Goal: Information Seeking & Learning: Understand process/instructions

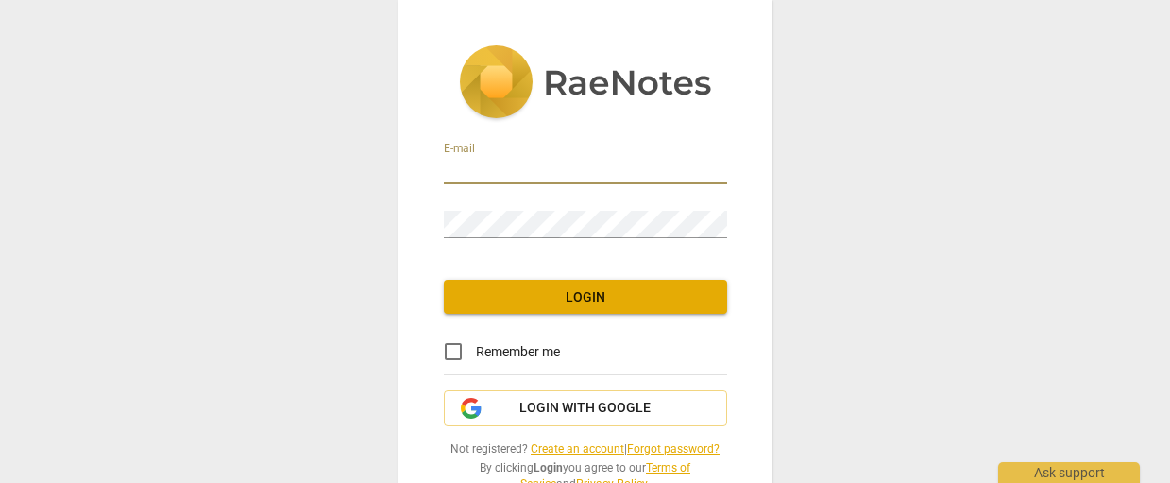
click at [587, 173] on input "email" at bounding box center [585, 170] width 283 height 27
type input "[PERSON_NAME][EMAIL_ADDRESS][DOMAIN_NAME]"
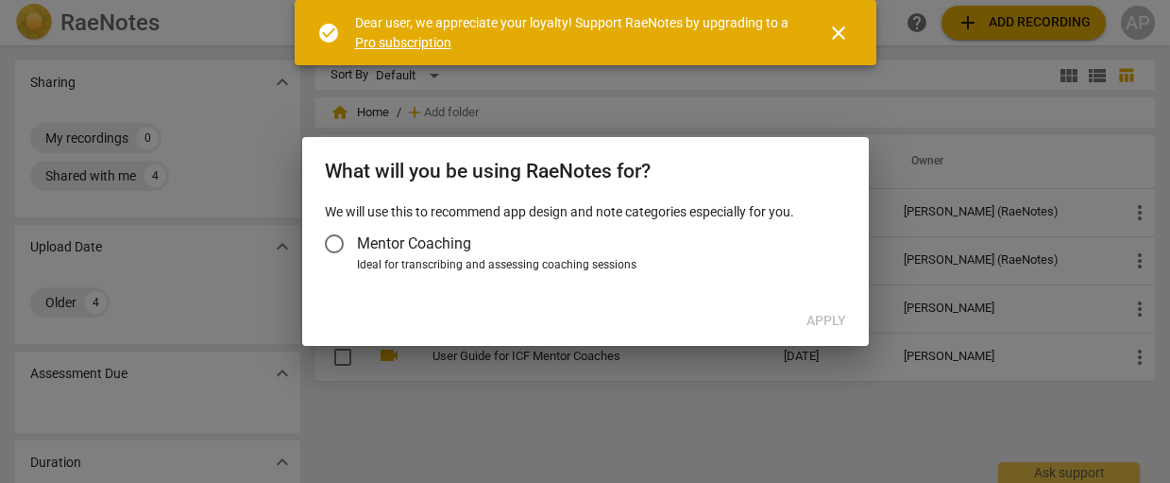
click at [936, 220] on div at bounding box center [585, 241] width 1170 height 483
click at [391, 255] on label "Mentor Coaching" at bounding box center [576, 243] width 529 height 45
click at [357, 255] on input "Mentor Coaching" at bounding box center [334, 243] width 45 height 45
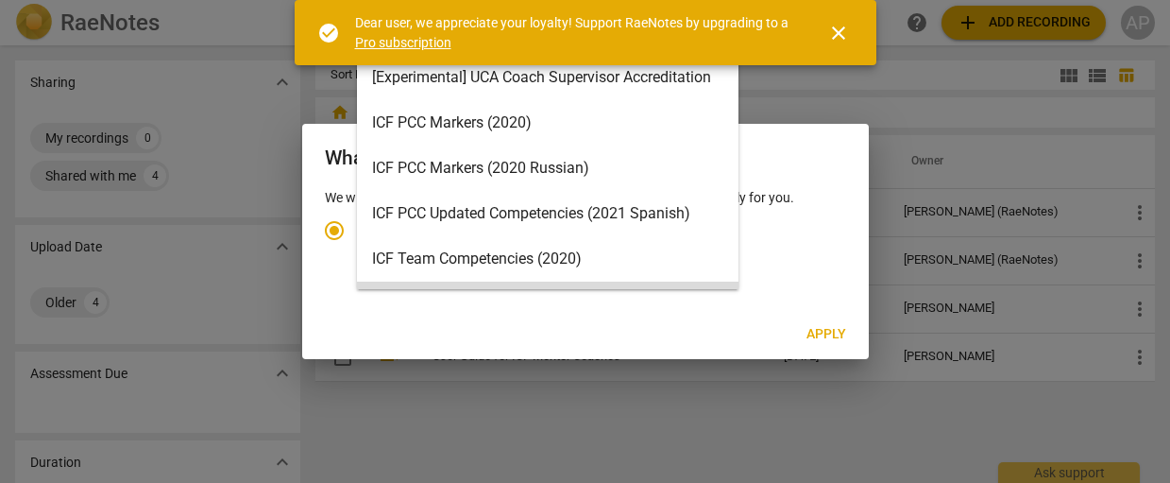
click at [708, 0] on body "RaeNotes search help add Add recording AP Sharing expand_more My recordings 0 S…" at bounding box center [585, 0] width 1170 height 0
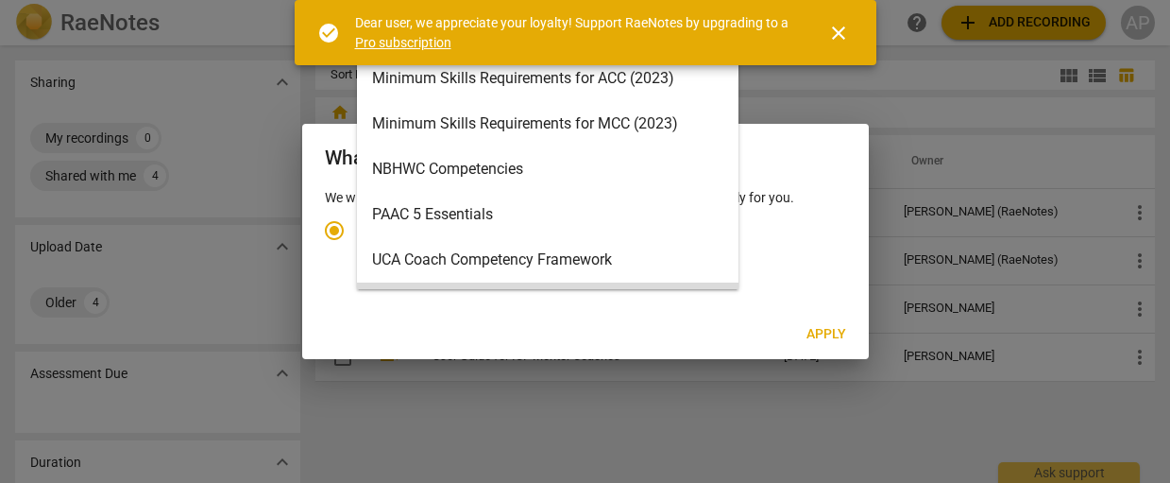
scroll to position [408, 0]
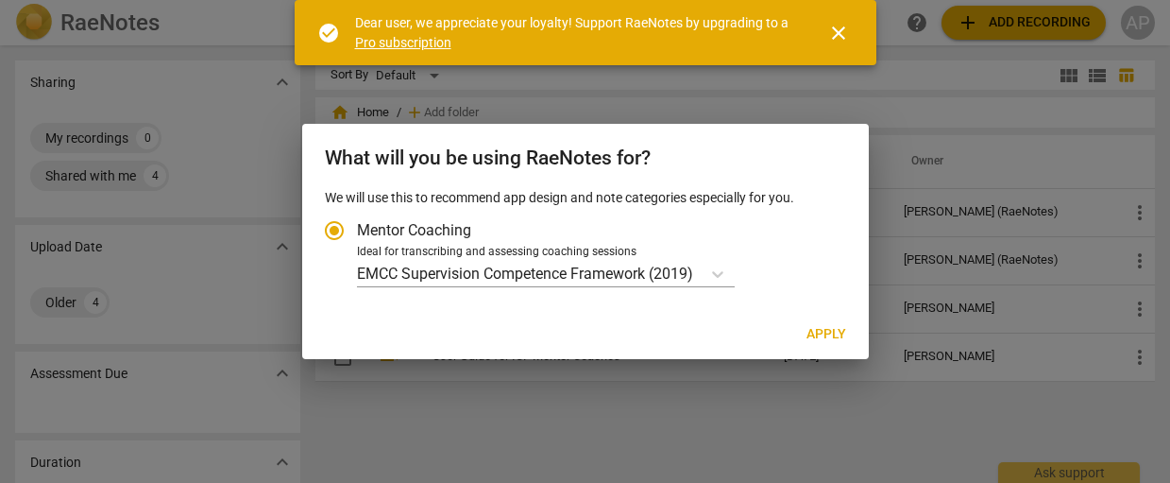
click at [840, 29] on span "close" at bounding box center [838, 33] width 23 height 23
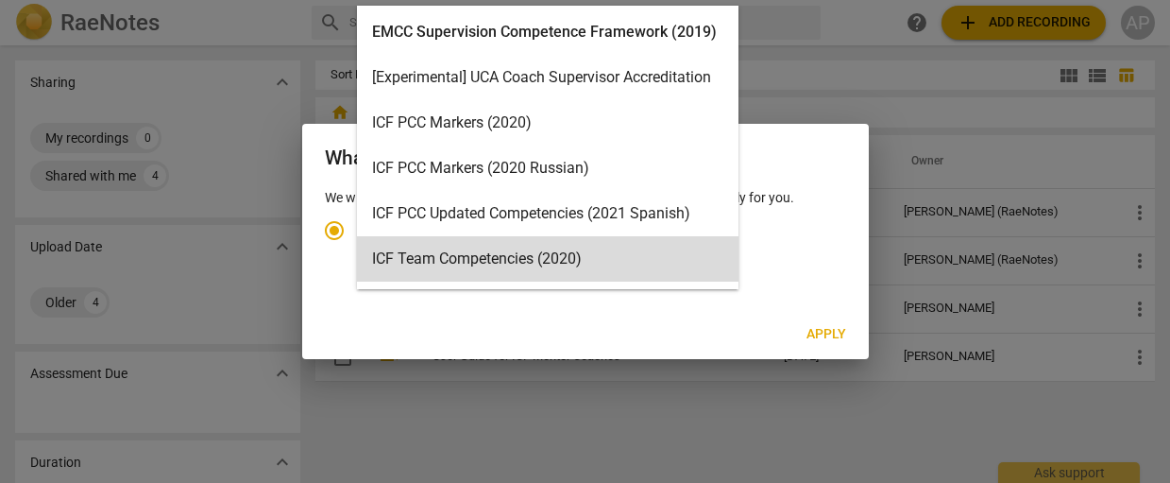
scroll to position [8, 0]
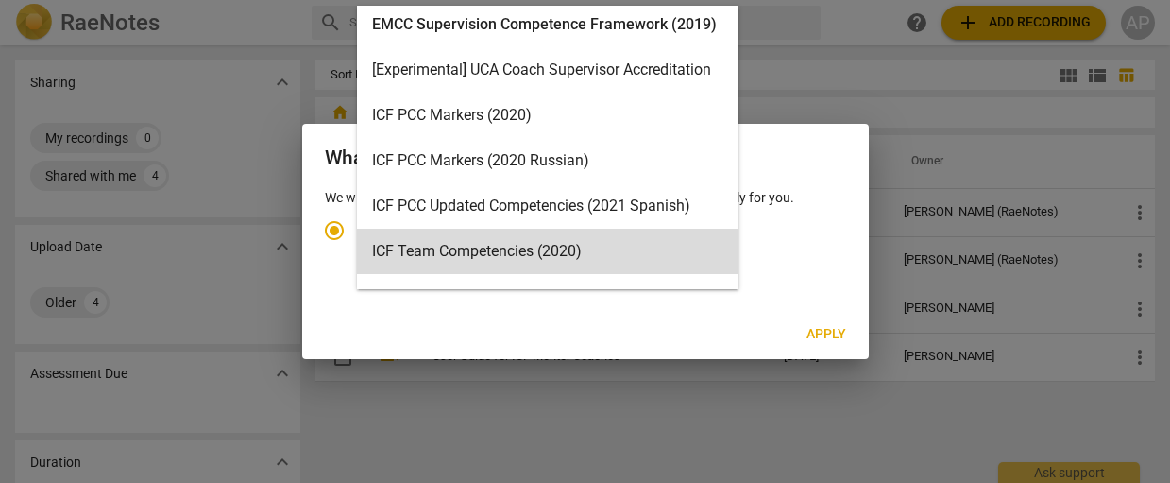
click at [647, 0] on body "RaeNotes search help add Add recording AP Sharing expand_more My recordings 0 S…" at bounding box center [585, 0] width 1170 height 0
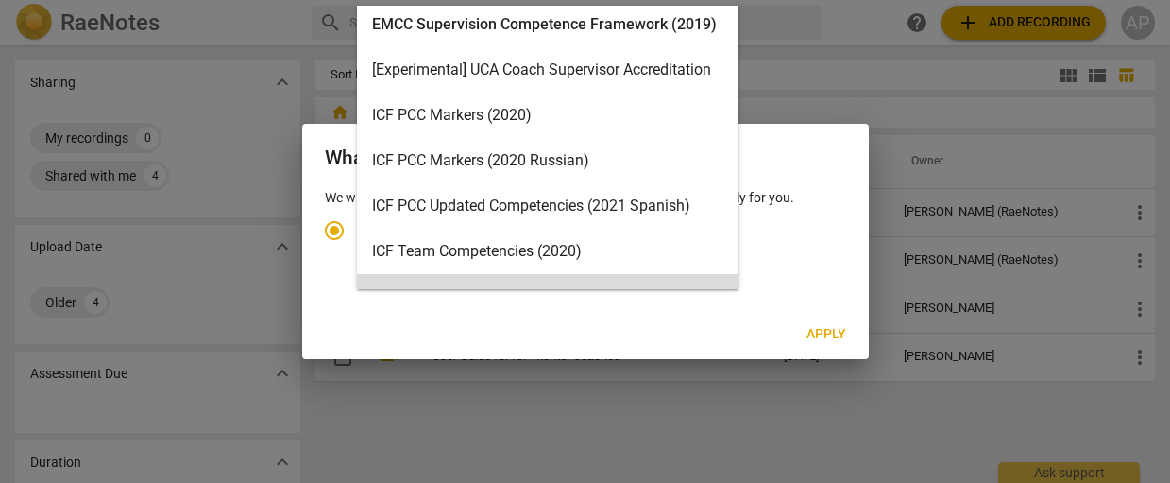
click at [720, 0] on body "RaeNotes search help add Add recording AP Sharing expand_more My recordings 0 S…" at bounding box center [585, 0] width 1170 height 0
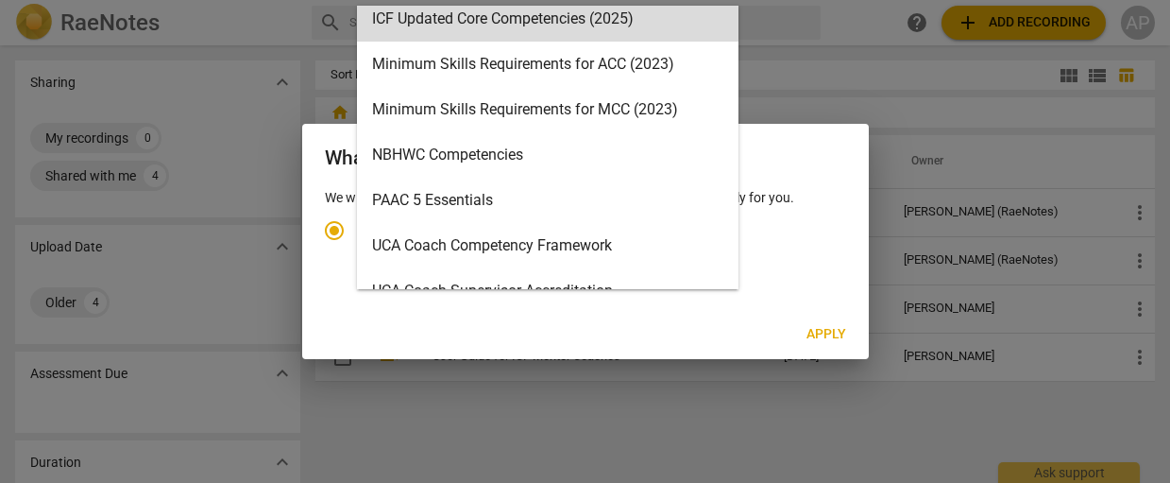
scroll to position [432, 0]
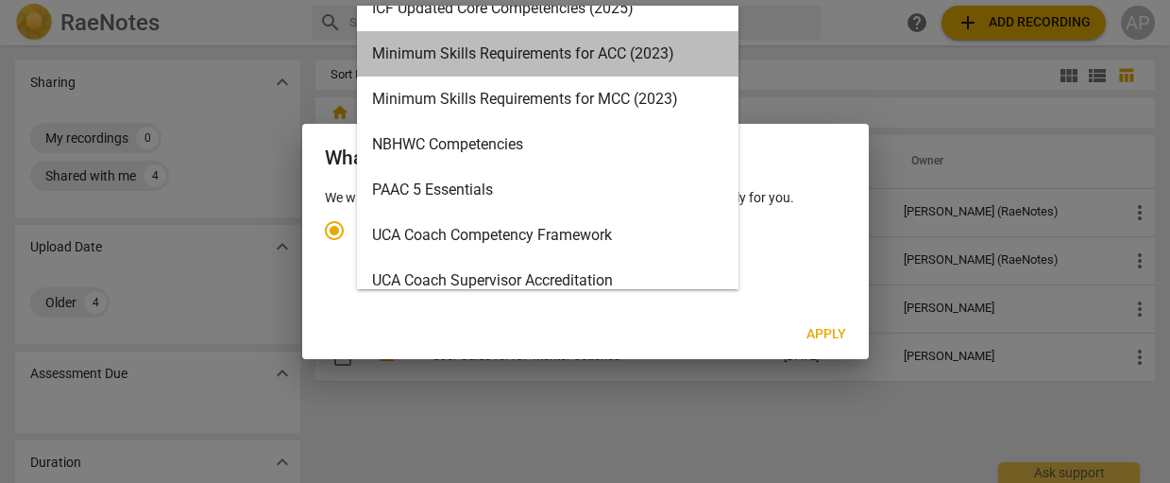
click at [609, 59] on div "Minimum Skills Requirements for ACC (2023)" at bounding box center [548, 53] width 382 height 45
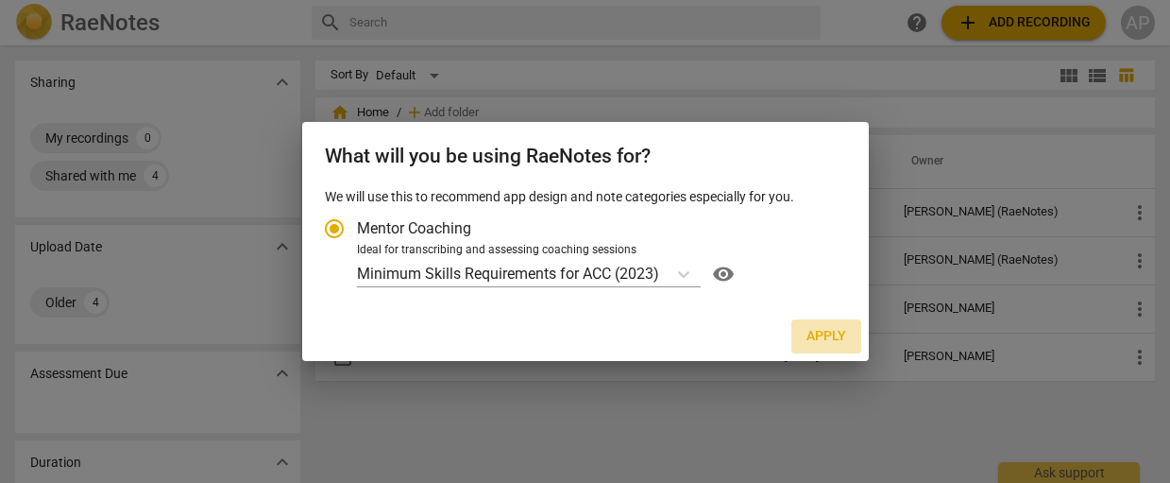
click at [828, 337] on span "Apply" at bounding box center [826, 336] width 40 height 19
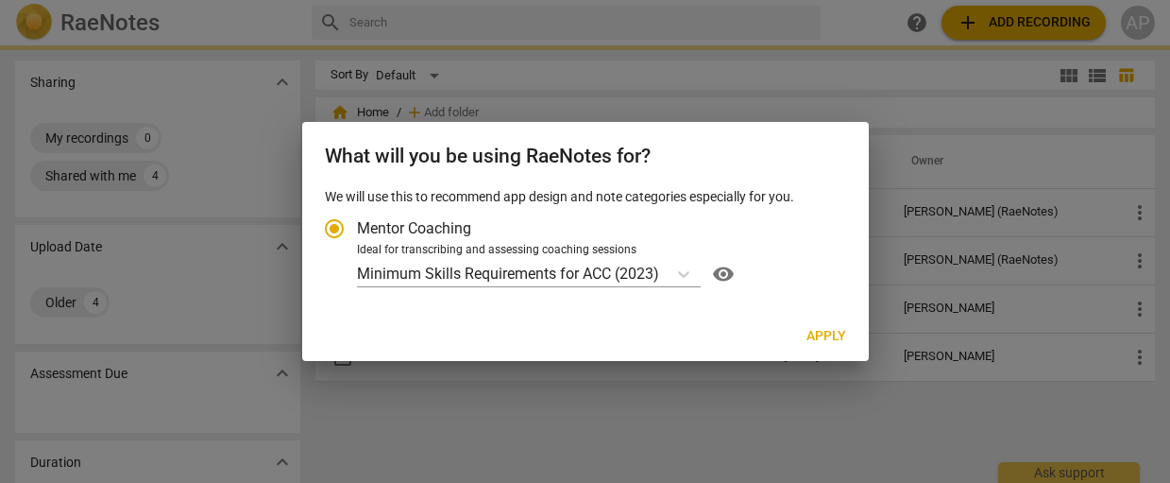
radio input "false"
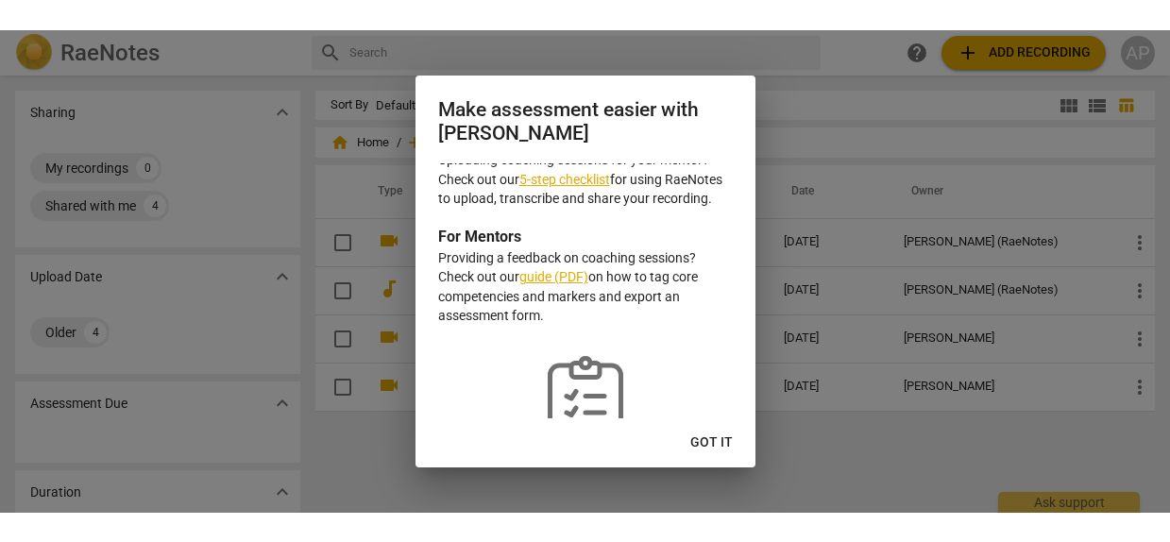
scroll to position [0, 0]
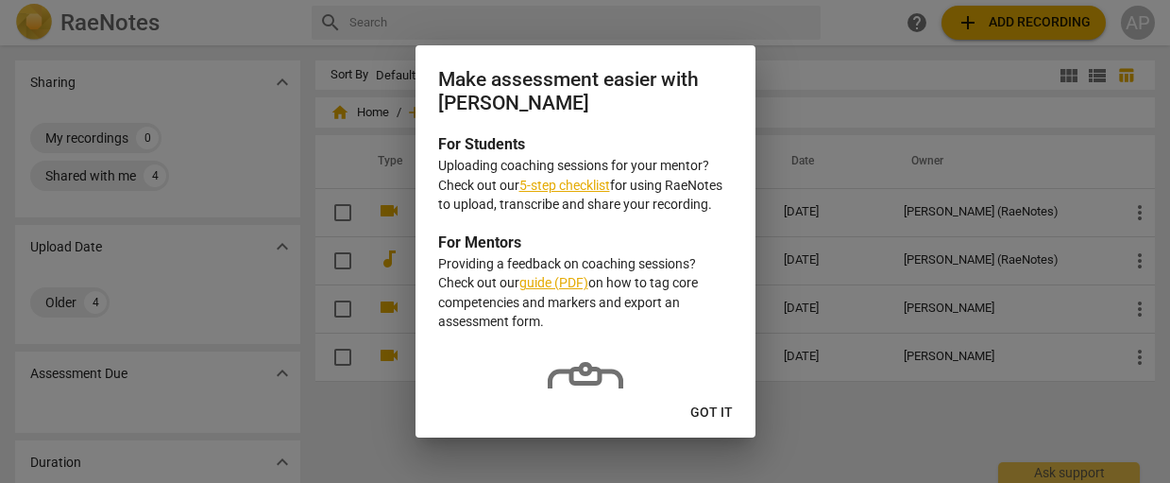
click at [594, 191] on link "5-step checklist" at bounding box center [564, 185] width 91 height 15
click at [701, 408] on span "Got it" at bounding box center [711, 412] width 42 height 19
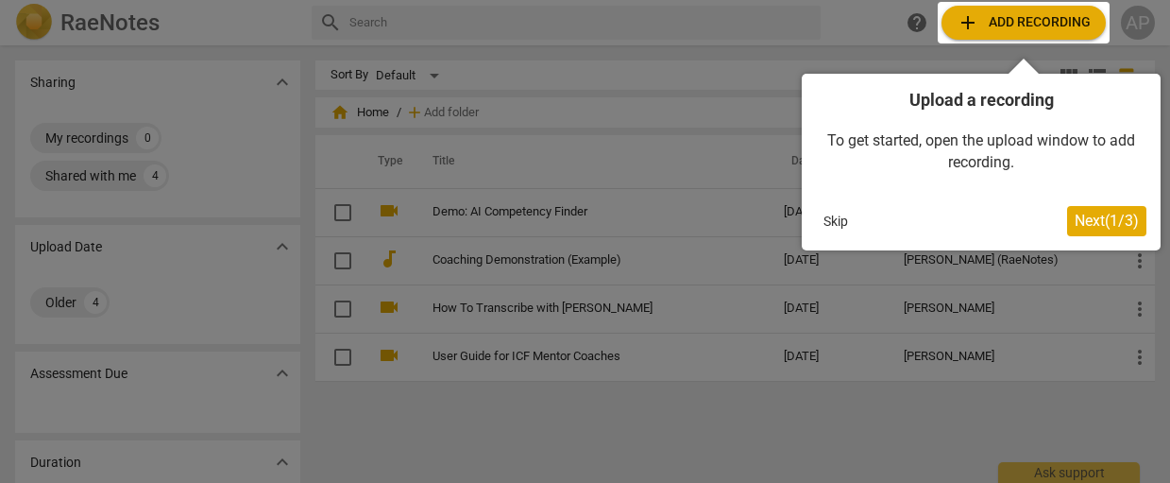
click at [1111, 219] on span "Next ( 1 / 3 )" at bounding box center [1107, 221] width 64 height 18
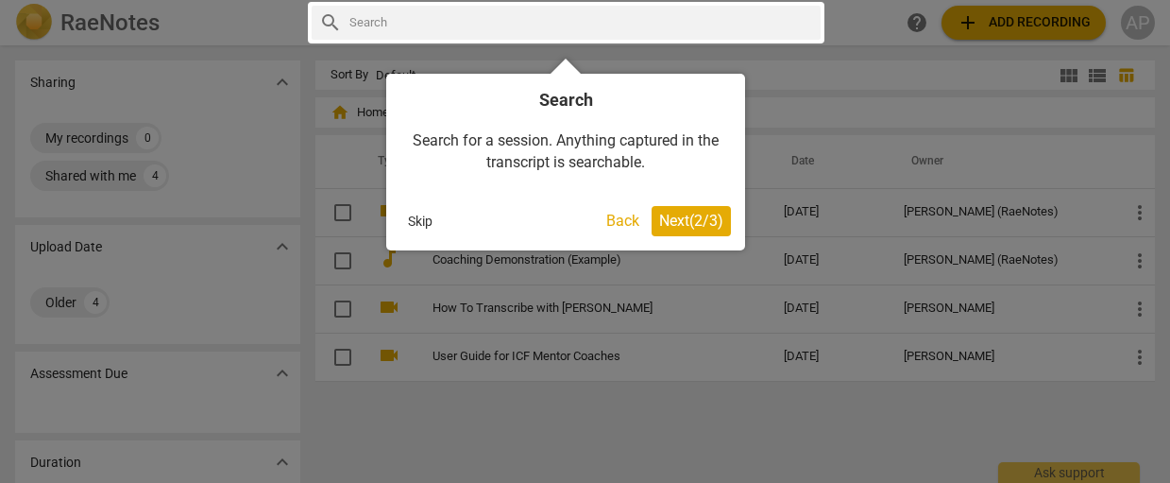
click at [682, 213] on span "Next ( 2 / 3 )" at bounding box center [691, 221] width 64 height 18
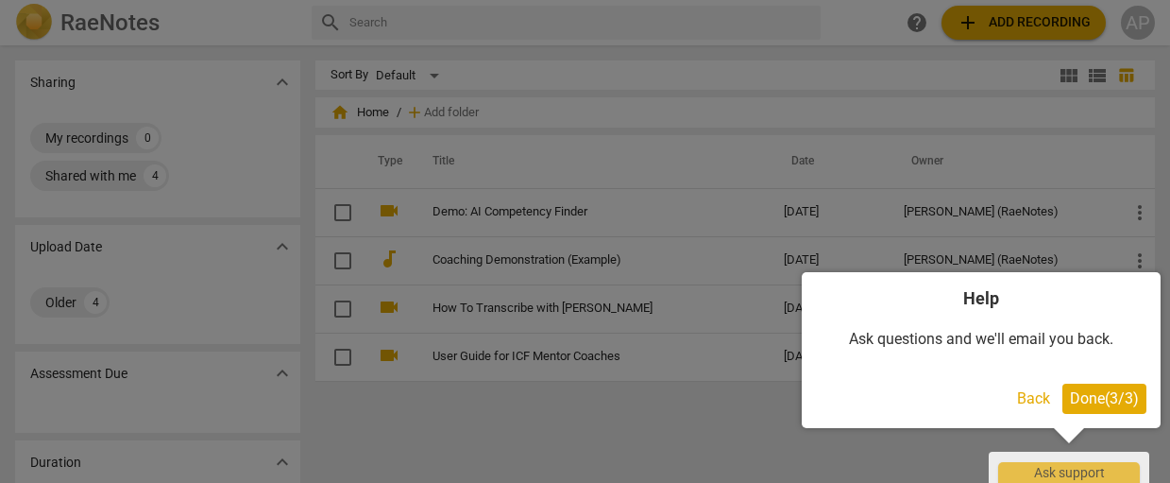
click at [1095, 400] on span "Done ( 3 / 3 )" at bounding box center [1104, 398] width 69 height 18
